Goal: Task Accomplishment & Management: Use online tool/utility

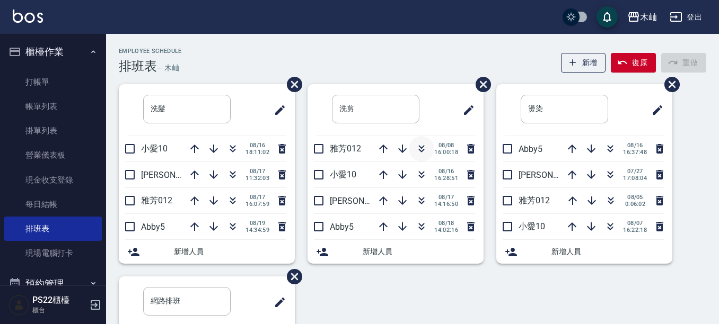
click at [417, 146] on icon "button" at bounding box center [421, 149] width 13 height 13
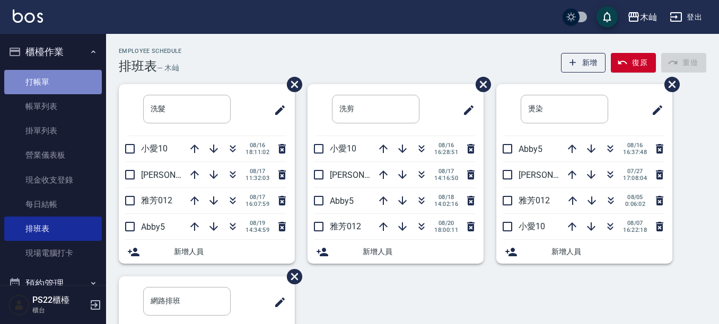
click at [82, 72] on link "打帳單" at bounding box center [53, 82] width 98 height 24
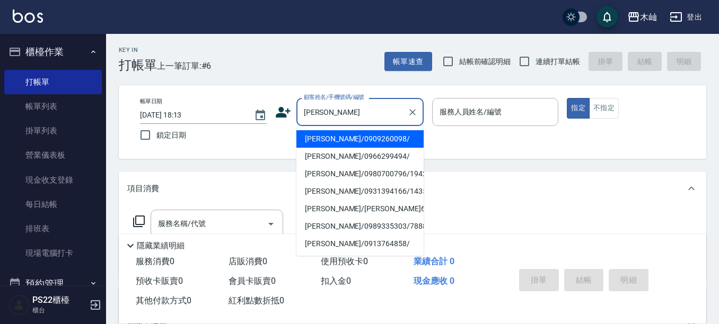
click at [360, 139] on li "[PERSON_NAME]/0909260098/" at bounding box center [359, 138] width 127 height 17
type input "[PERSON_NAME]/0909260098/"
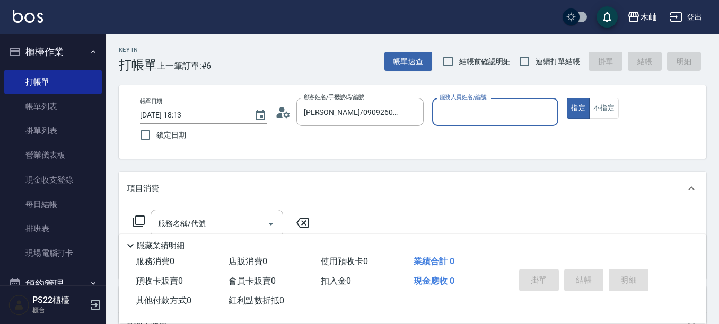
type input "雅芳-012"
click at [250, 212] on div "服務名稱/代號" at bounding box center [217, 224] width 133 height 28
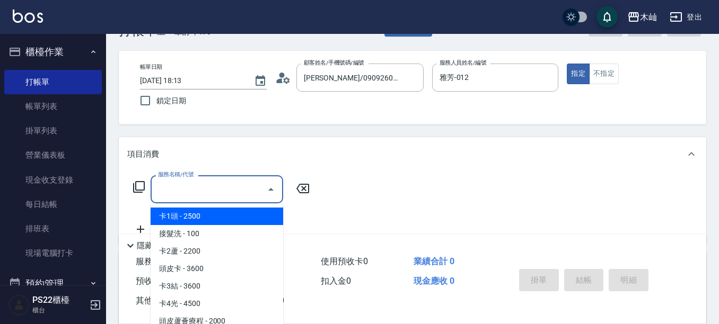
scroll to position [53, 0]
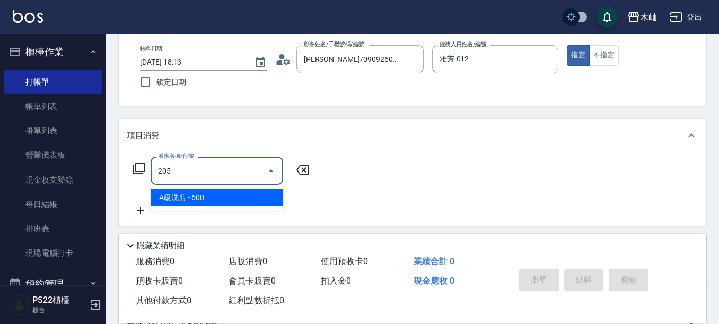
type input "A級洗剪(205)"
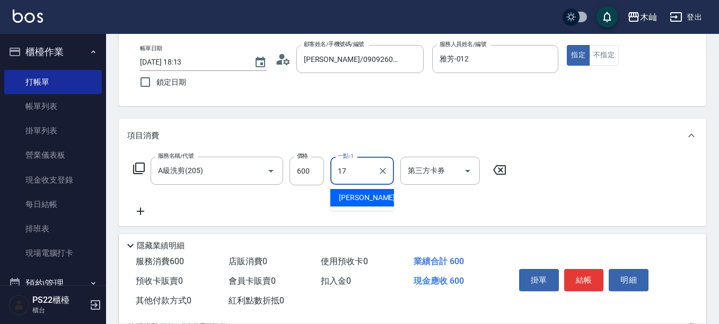
type input "[PERSON_NAME]-17"
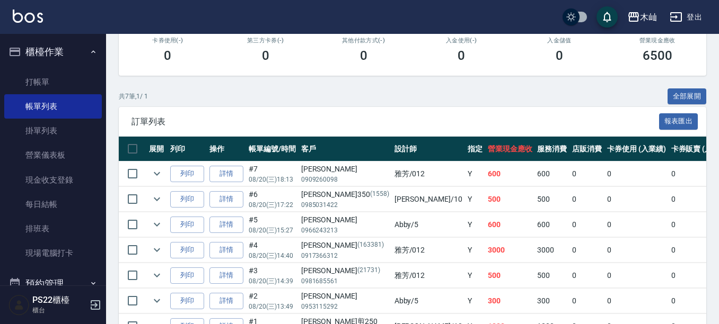
scroll to position [212, 0]
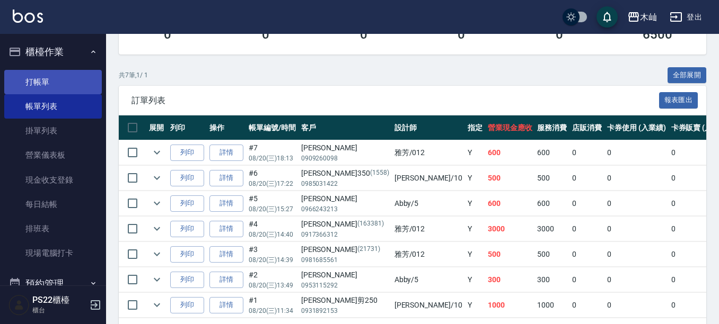
click at [63, 86] on link "打帳單" at bounding box center [53, 82] width 98 height 24
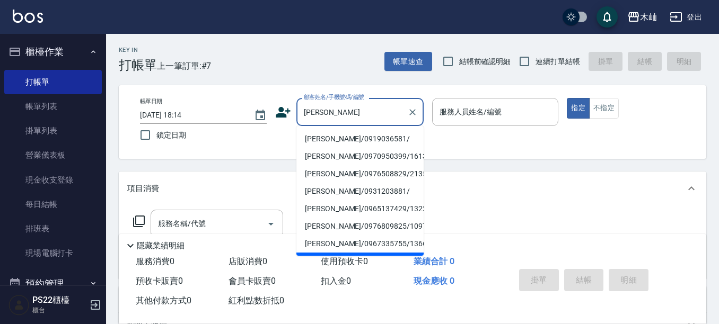
click at [347, 139] on li "[PERSON_NAME]/0919036581/" at bounding box center [359, 138] width 127 height 17
type input "[PERSON_NAME]/0919036581/"
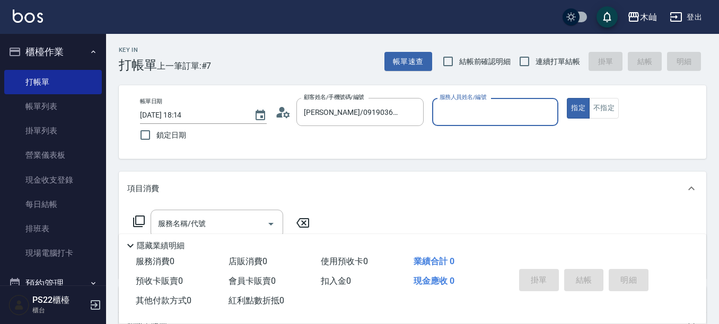
type input "Abby-5"
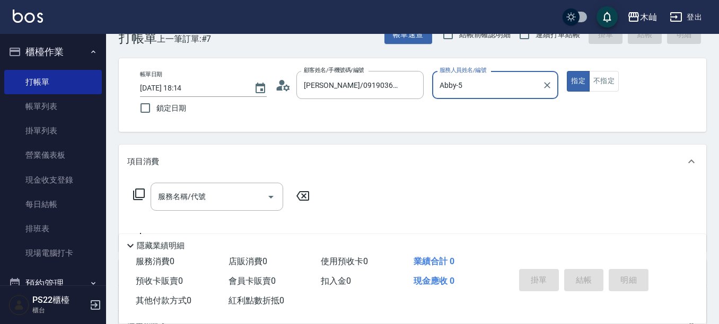
scroll to position [53, 0]
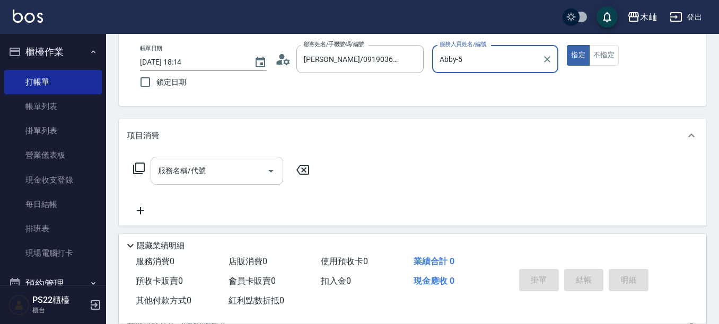
click at [218, 173] on input "服務名稱/代號" at bounding box center [208, 171] width 107 height 19
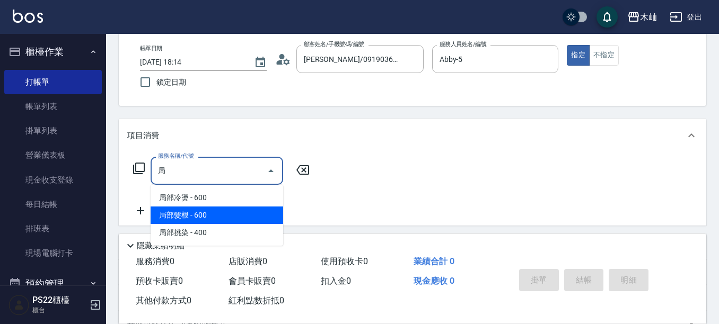
click at [230, 218] on span "局部髮根 - 600" at bounding box center [217, 215] width 133 height 17
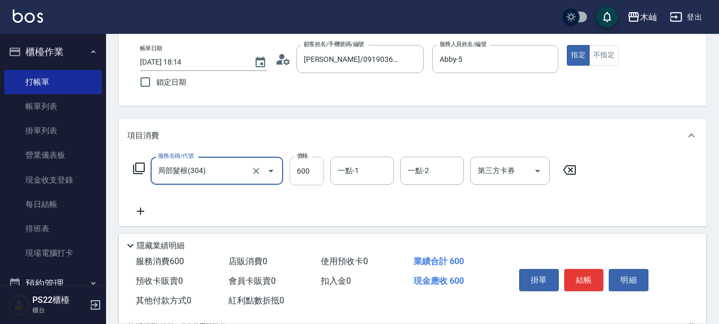
type input "局部髮根(304)"
click at [305, 172] on input "600" at bounding box center [306, 171] width 34 height 29
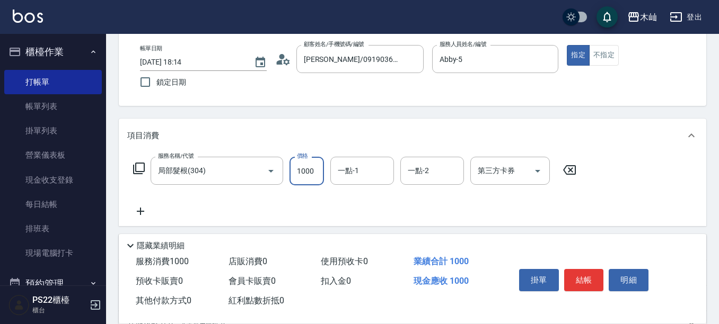
type input "1000"
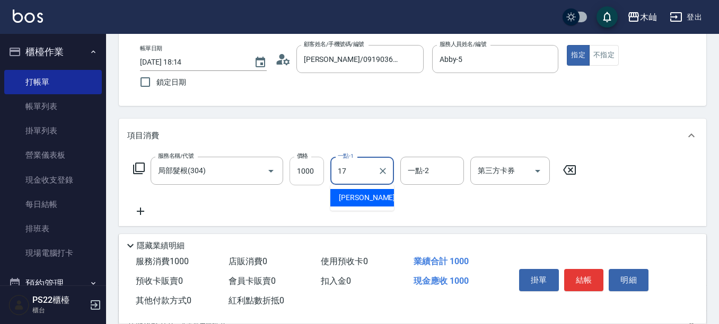
type input "[PERSON_NAME]-17"
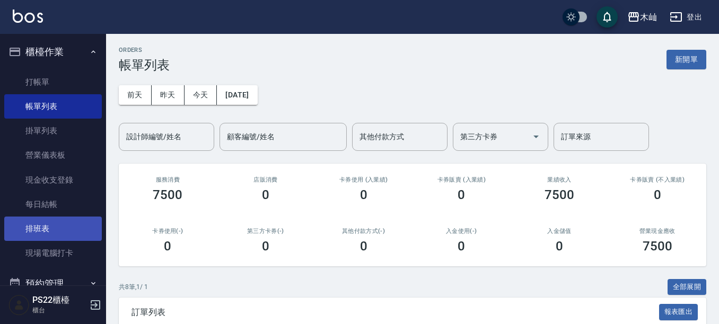
click at [52, 225] on link "排班表" at bounding box center [53, 229] width 98 height 24
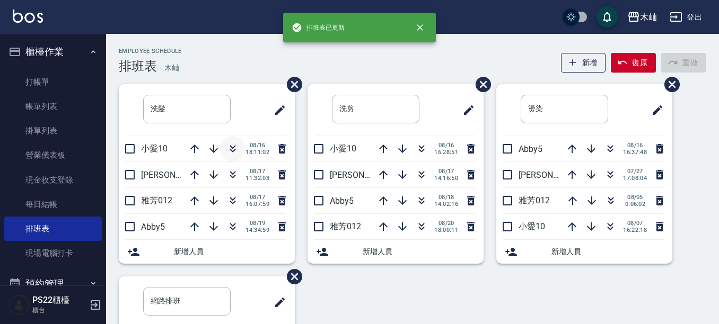
click at [228, 151] on icon "button" at bounding box center [232, 149] width 13 height 13
